Goal: Communication & Community: Answer question/provide support

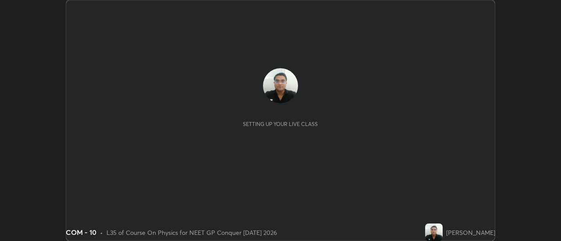
scroll to position [241, 561]
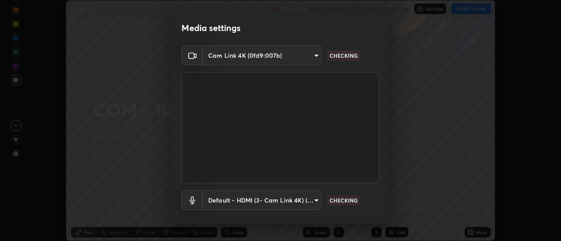
type input "6b20510400c661f13905172a847429c82f5b2d511b6c6cd18f7fa83b3b8a252b"
type input "default"
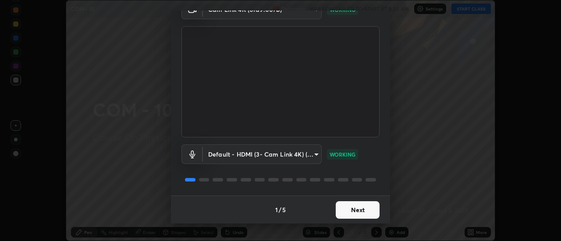
click at [351, 212] on button "Next" at bounding box center [358, 211] width 44 height 18
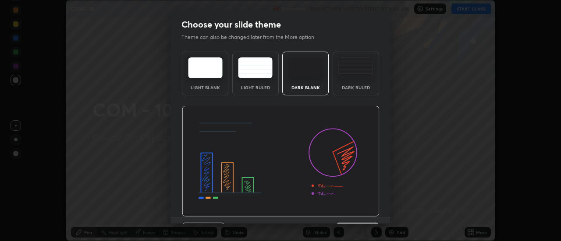
click at [350, 211] on img at bounding box center [281, 161] width 198 height 111
click at [351, 212] on img at bounding box center [281, 161] width 198 height 111
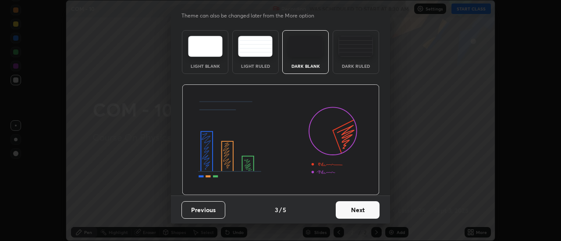
click at [350, 209] on button "Next" at bounding box center [358, 211] width 44 height 18
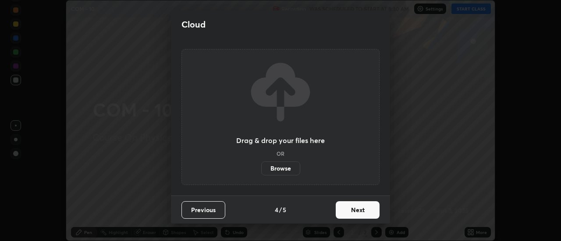
scroll to position [0, 0]
click at [352, 207] on button "Next" at bounding box center [358, 211] width 44 height 18
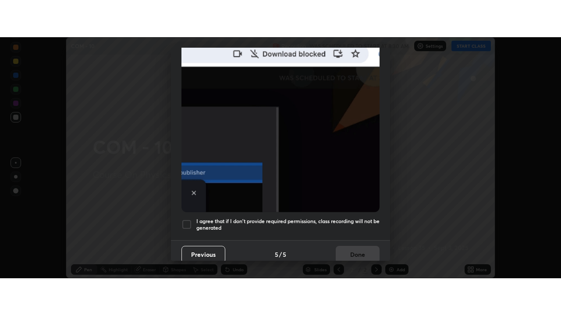
scroll to position [225, 0]
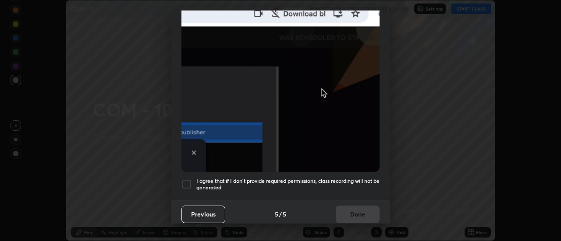
click at [189, 180] on div at bounding box center [186, 184] width 11 height 11
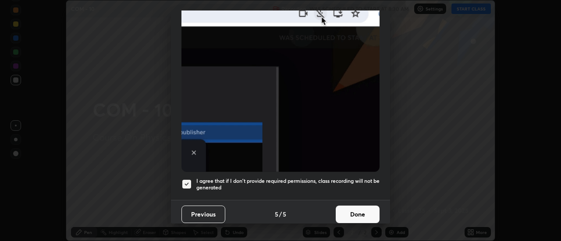
click at [354, 211] on button "Done" at bounding box center [358, 215] width 44 height 18
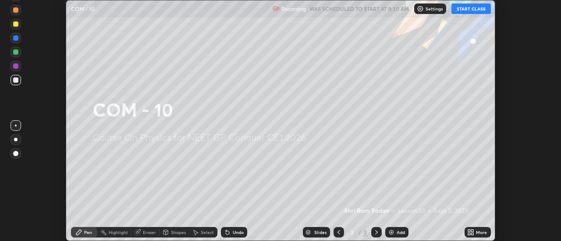
click at [470, 11] on button "START CLASS" at bounding box center [470, 9] width 39 height 11
click at [474, 232] on icon at bounding box center [472, 231] width 2 height 2
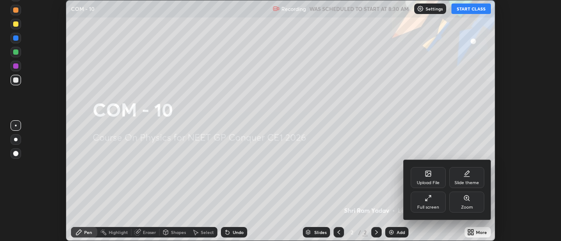
click at [432, 206] on div "Full screen" at bounding box center [428, 207] width 22 height 4
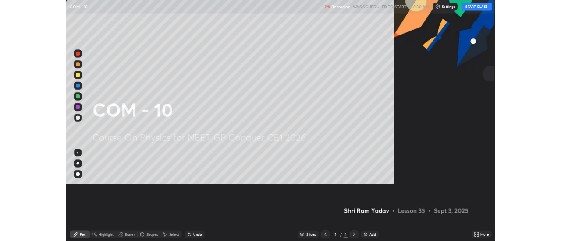
scroll to position [315, 561]
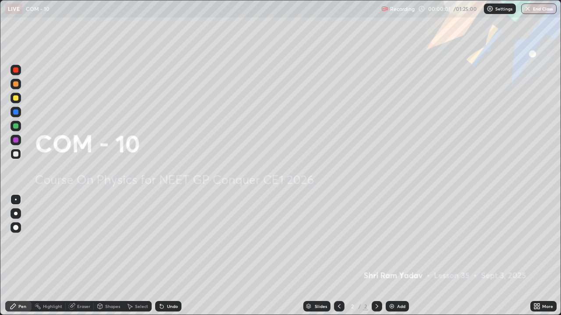
click at [393, 241] on img at bounding box center [391, 306] width 7 height 7
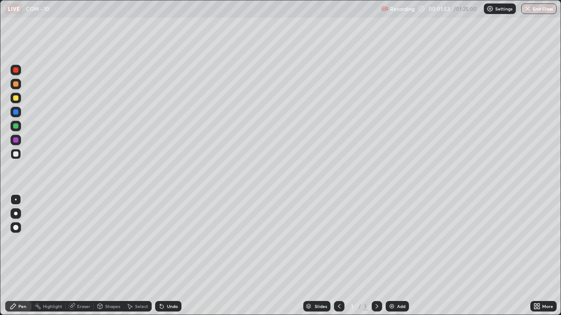
click at [16, 85] on div at bounding box center [15, 83] width 5 height 5
click at [17, 155] on div at bounding box center [15, 154] width 5 height 5
click at [392, 241] on img at bounding box center [391, 306] width 7 height 7
click at [395, 241] on div "Add" at bounding box center [397, 306] width 23 height 11
click at [16, 85] on div at bounding box center [15, 83] width 5 height 5
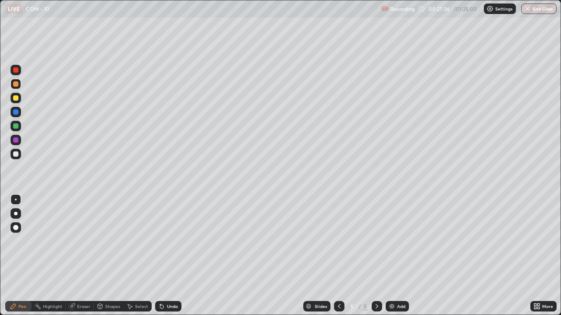
click at [16, 152] on div at bounding box center [15, 154] width 5 height 5
click at [16, 86] on div at bounding box center [15, 83] width 5 height 5
click at [17, 153] on div at bounding box center [15, 154] width 5 height 5
click at [14, 84] on div at bounding box center [15, 83] width 5 height 5
click at [17, 155] on div at bounding box center [15, 154] width 5 height 5
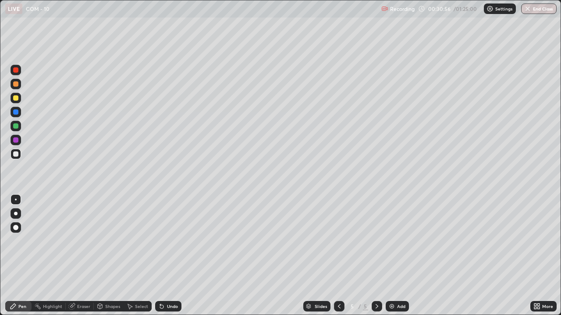
click at [389, 241] on img at bounding box center [391, 306] width 7 height 7
click at [19, 88] on div at bounding box center [16, 84] width 11 height 11
click at [16, 153] on div at bounding box center [15, 154] width 5 height 5
click at [16, 142] on div at bounding box center [15, 140] width 5 height 5
click at [17, 88] on div at bounding box center [16, 84] width 11 height 11
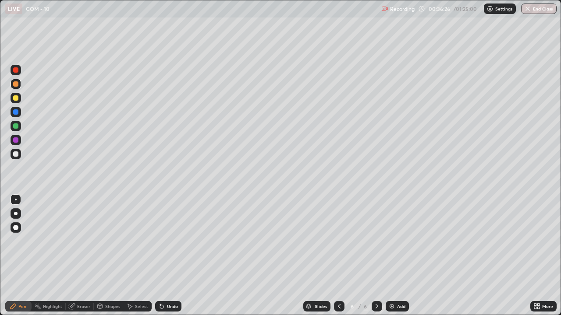
click at [17, 155] on div at bounding box center [15, 154] width 5 height 5
click at [391, 241] on img at bounding box center [391, 306] width 7 height 7
click at [18, 88] on div at bounding box center [16, 84] width 11 height 11
click at [168, 241] on div "Undo" at bounding box center [172, 306] width 11 height 4
click at [15, 95] on div at bounding box center [15, 97] width 5 height 5
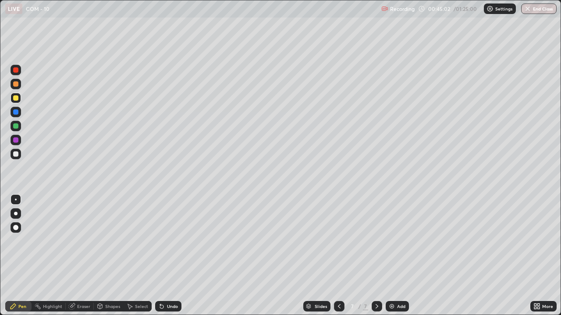
click at [15, 157] on div at bounding box center [16, 154] width 11 height 11
click at [164, 241] on icon at bounding box center [161, 306] width 7 height 7
click at [160, 241] on icon at bounding box center [162, 307] width 4 height 4
click at [164, 241] on icon at bounding box center [161, 306] width 7 height 7
click at [391, 241] on img at bounding box center [391, 306] width 7 height 7
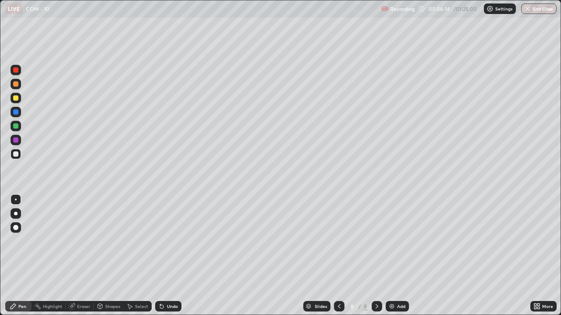
click at [17, 86] on div at bounding box center [15, 83] width 5 height 5
click at [389, 241] on img at bounding box center [391, 306] width 7 height 7
click at [173, 241] on div "Undo" at bounding box center [172, 306] width 11 height 4
click at [393, 241] on img at bounding box center [391, 306] width 7 height 7
click at [81, 241] on div "Eraser" at bounding box center [83, 306] width 13 height 4
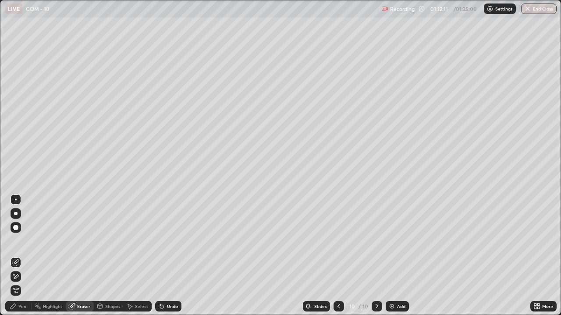
click at [21, 241] on div "Pen" at bounding box center [22, 306] width 8 height 4
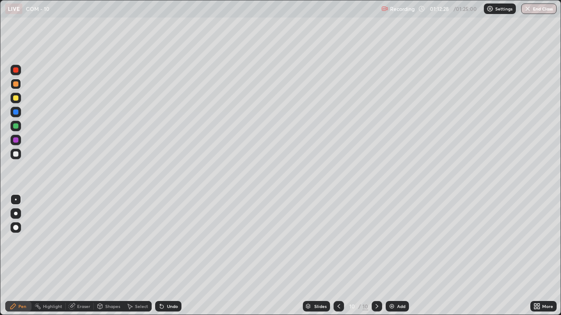
click at [164, 241] on div "Undo" at bounding box center [168, 306] width 26 height 11
click at [165, 241] on div "Undo" at bounding box center [168, 306] width 26 height 11
click at [167, 241] on div "Undo" at bounding box center [172, 306] width 11 height 4
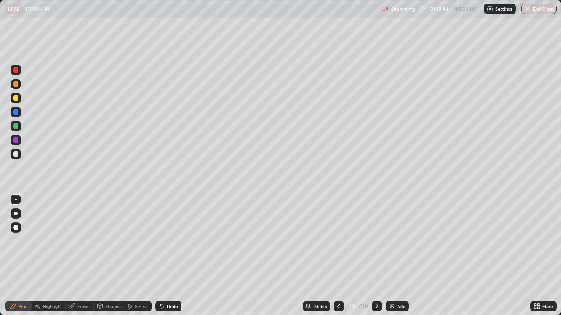
click at [18, 156] on div at bounding box center [15, 154] width 5 height 5
click at [141, 241] on div "Select" at bounding box center [141, 306] width 13 height 4
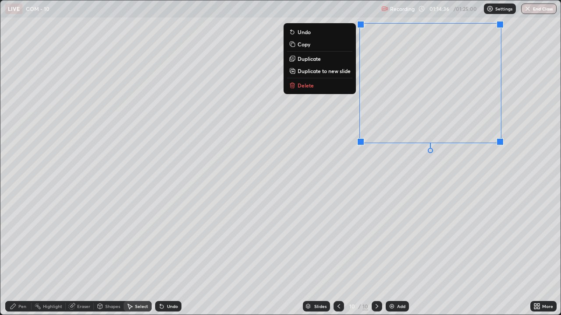
click at [319, 72] on p "Duplicate to new slide" at bounding box center [323, 70] width 53 height 7
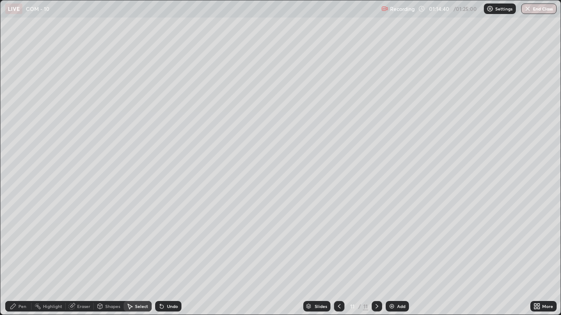
click at [20, 241] on div "Pen" at bounding box center [22, 306] width 8 height 4
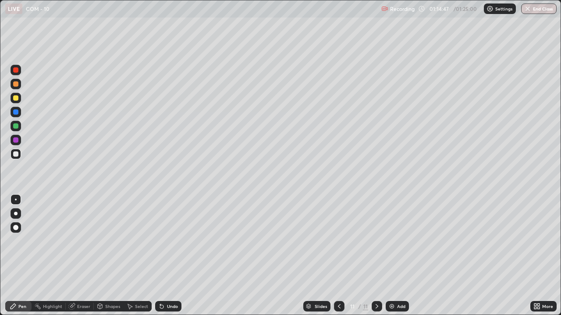
click at [16, 143] on div at bounding box center [16, 140] width 11 height 11
click at [167, 241] on div "Undo" at bounding box center [172, 306] width 11 height 4
click at [165, 241] on div "Undo" at bounding box center [168, 306] width 26 height 11
click at [164, 241] on div "Undo" at bounding box center [168, 306] width 26 height 11
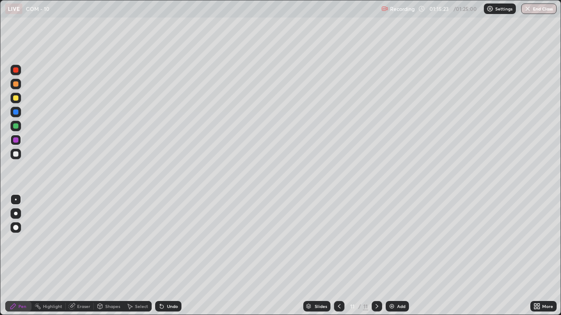
click at [164, 241] on icon at bounding box center [161, 306] width 7 height 7
click at [18, 154] on div at bounding box center [15, 154] width 5 height 5
click at [18, 141] on div at bounding box center [15, 140] width 5 height 5
click at [18, 98] on div at bounding box center [15, 97] width 5 height 5
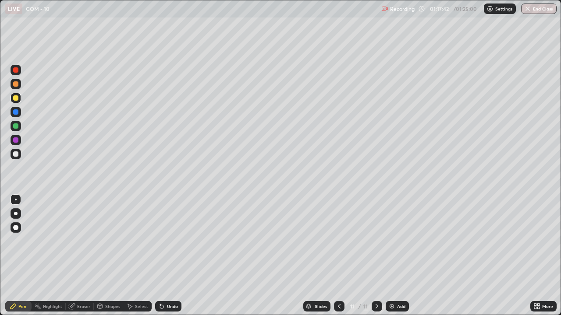
click at [21, 156] on div at bounding box center [16, 154] width 11 height 11
click at [80, 241] on div "Eraser" at bounding box center [83, 306] width 13 height 4
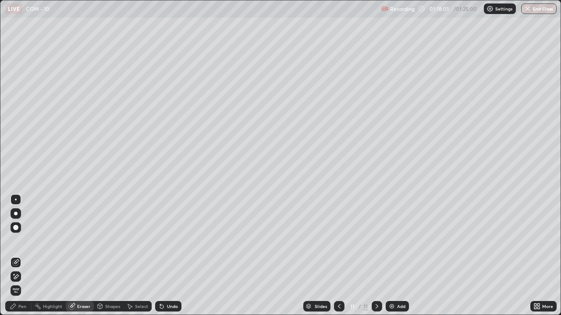
click at [21, 241] on div "Pen" at bounding box center [22, 306] width 8 height 4
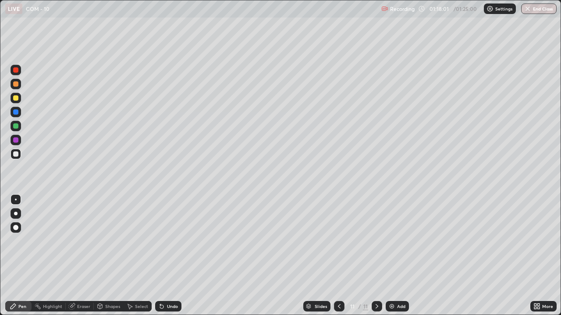
click at [14, 141] on div at bounding box center [15, 140] width 5 height 5
click at [18, 153] on div at bounding box center [15, 154] width 5 height 5
click at [534, 11] on button "End Class" at bounding box center [539, 9] width 35 height 11
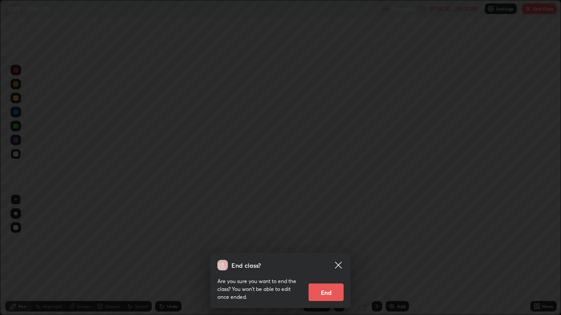
click at [334, 241] on button "End" at bounding box center [325, 293] width 35 height 18
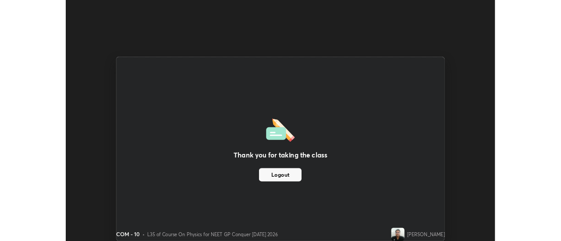
scroll to position [43566, 43247]
